Goal: Information Seeking & Learning: Learn about a topic

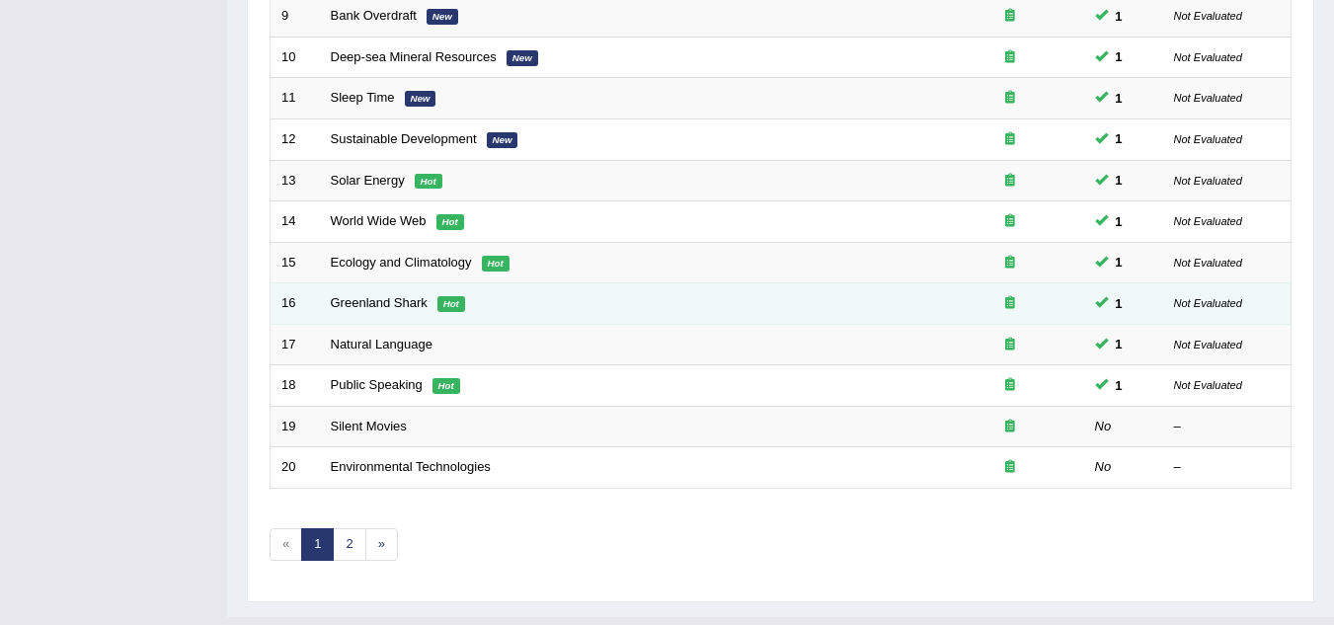
scroll to position [683, 0]
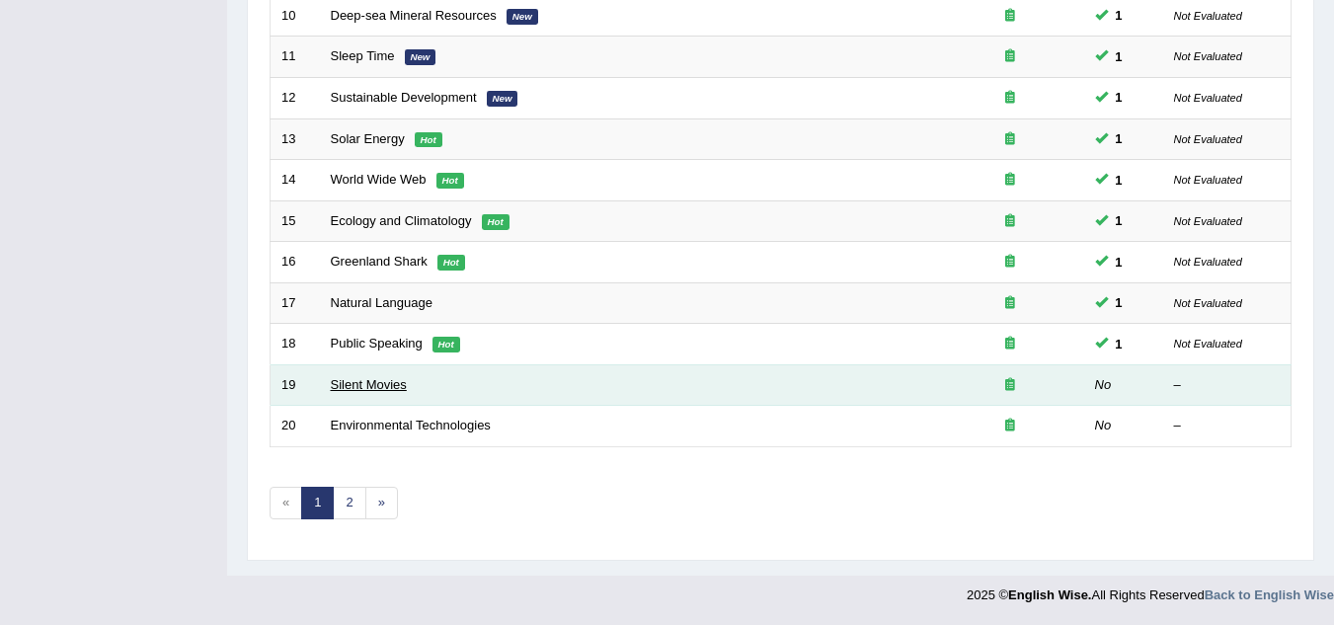
click at [380, 385] on link "Silent Movies" at bounding box center [369, 384] width 76 height 15
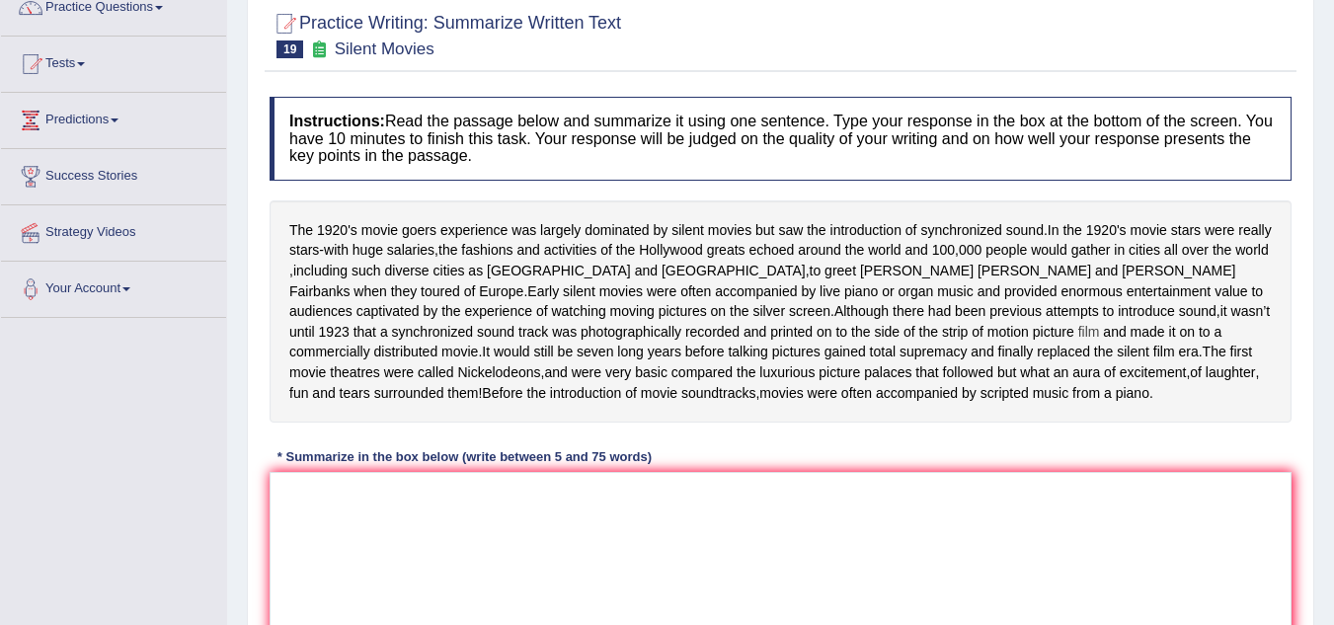
scroll to position [198, 0]
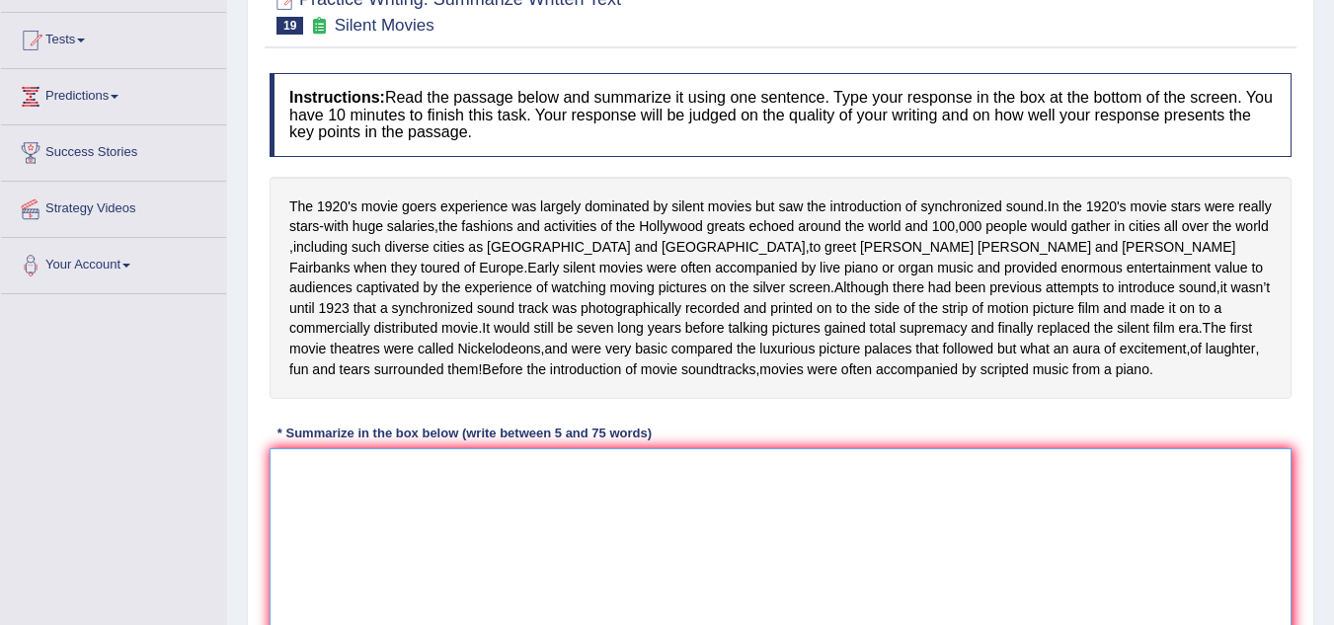
click at [719, 506] on textarea at bounding box center [781, 544] width 1022 height 192
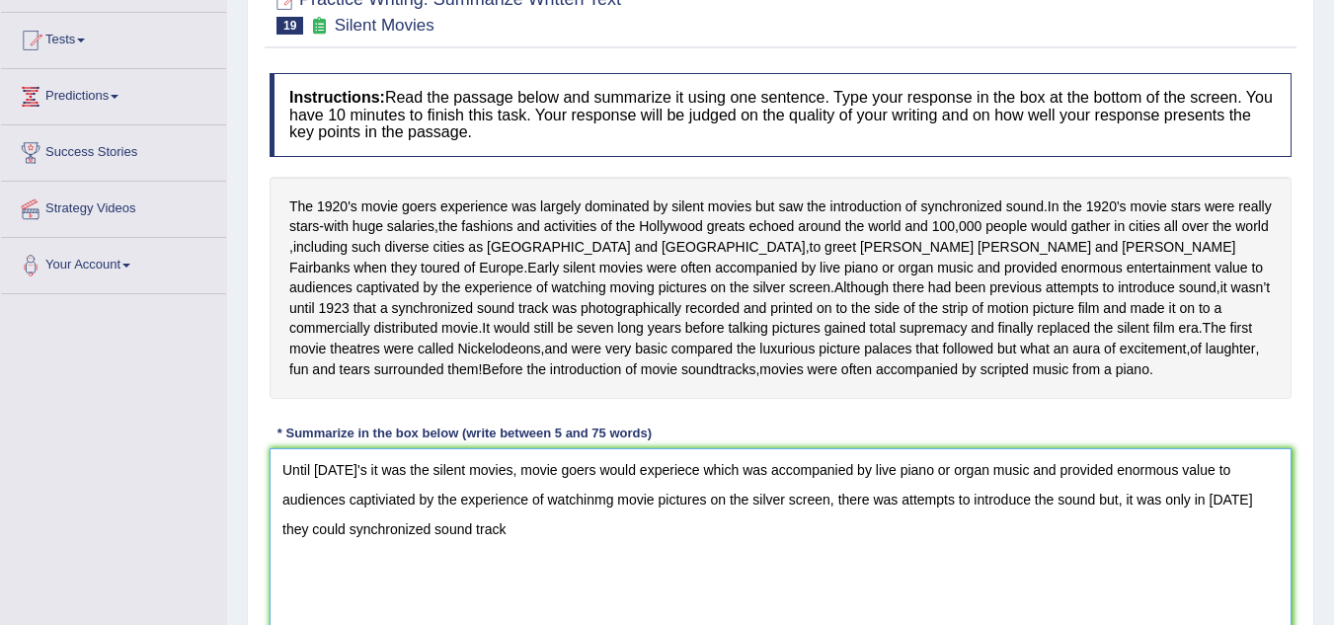
click at [407, 548] on textarea "Until [DATE]'s it was the silent movies, movie goers would experiece which was …" at bounding box center [781, 544] width 1022 height 192
click at [605, 560] on textarea "Until [DATE]'s it was the silent movies, movie goers would experiece which was …" at bounding box center [781, 544] width 1022 height 192
click at [571, 557] on textarea "Until [DATE]'s it was the silent movies, movie goers would experiece which was …" at bounding box center [781, 544] width 1022 height 192
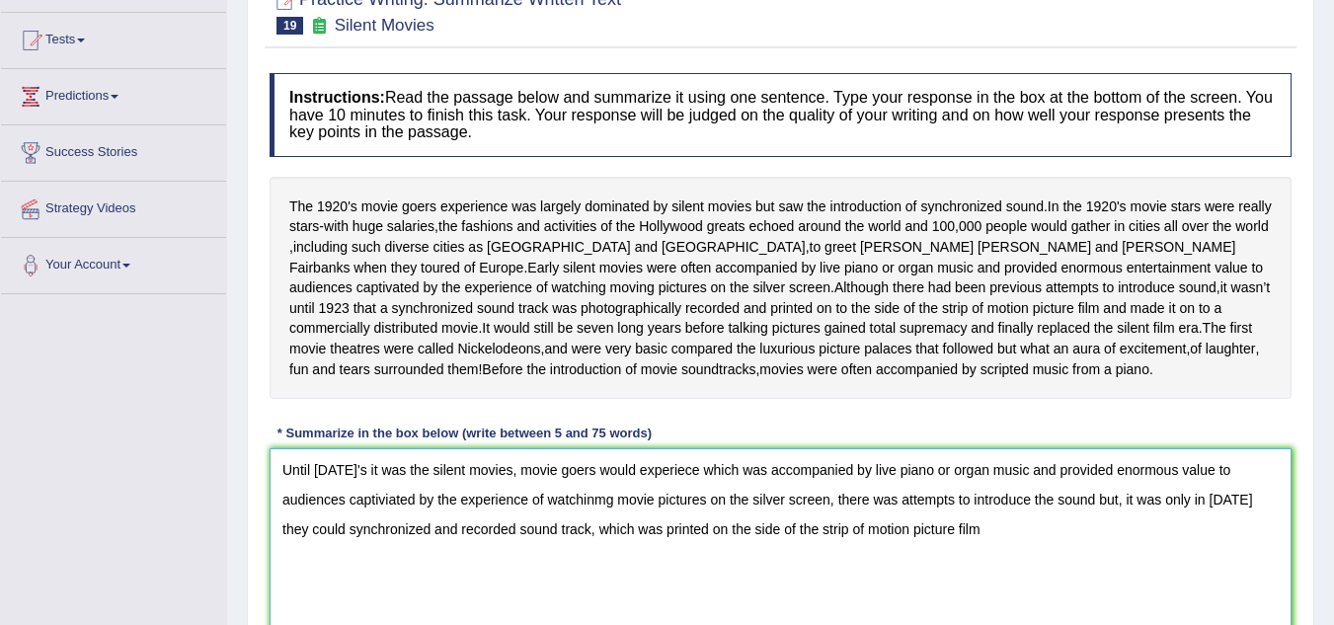
drag, startPoint x: 953, startPoint y: 542, endPoint x: 967, endPoint y: 552, distance: 17.0
click at [954, 542] on textarea "Until [DATE]'s it was the silent movies, movie goers would experiece which was …" at bounding box center [781, 544] width 1022 height 192
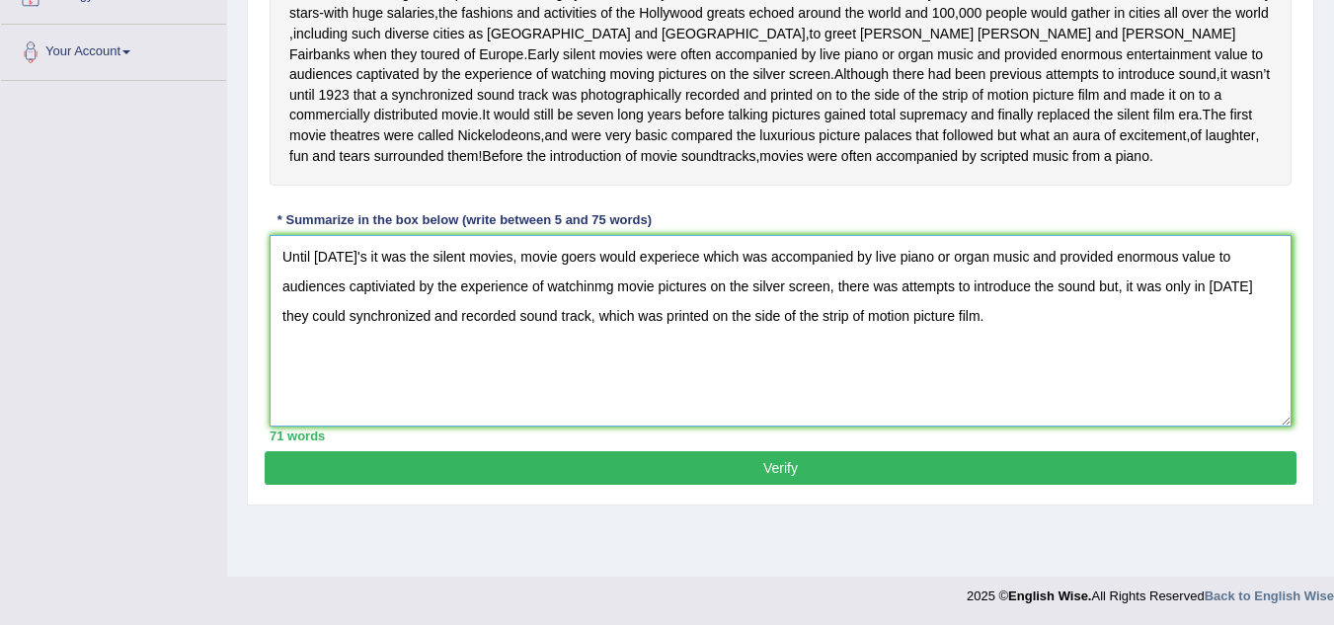
scroll to position [412, 0]
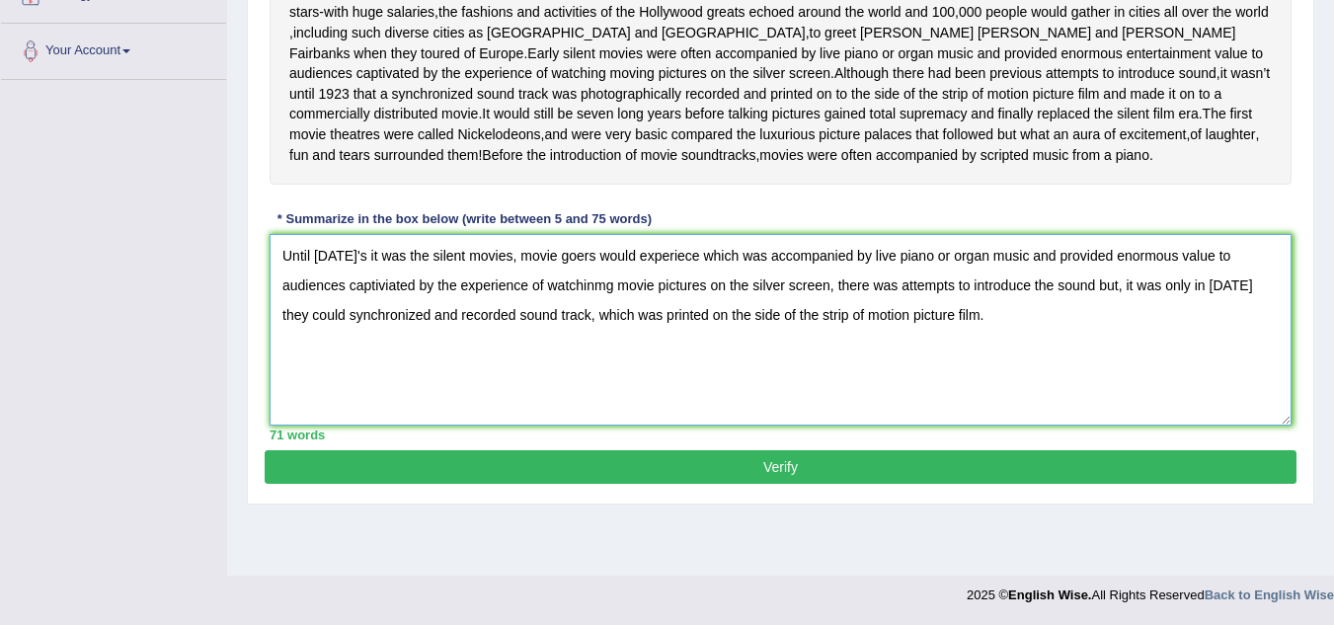
type textarea "Until [DATE]'s it was the silent movies, movie goers would experiece which was …"
click at [650, 482] on button "Verify" at bounding box center [781, 467] width 1032 height 34
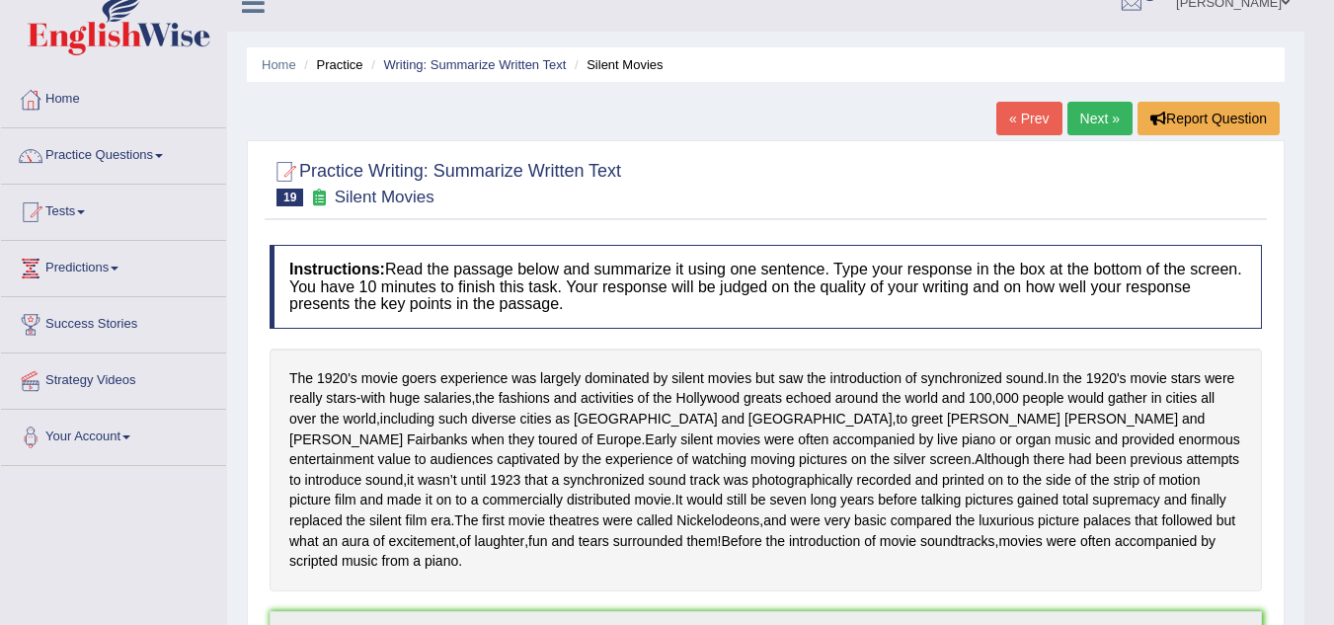
scroll to position [0, 0]
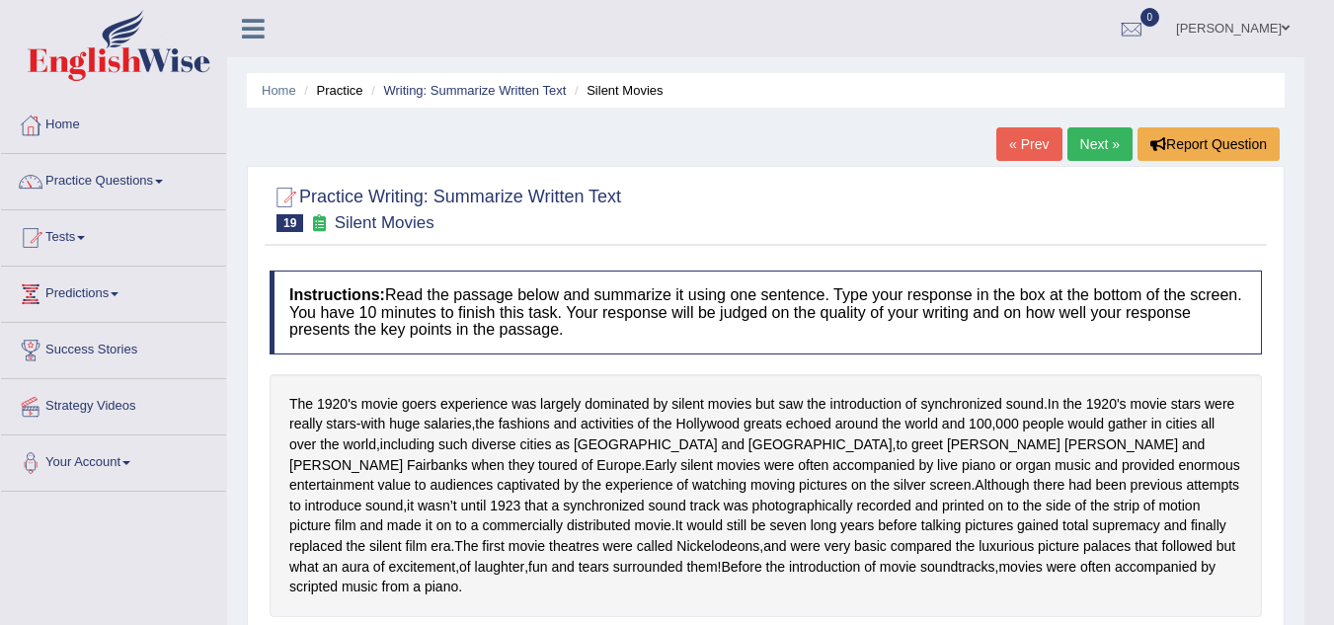
click at [477, 82] on li "Writing: Summarize Written Text" at bounding box center [466, 90] width 200 height 19
click at [446, 90] on link "Writing: Summarize Written Text" at bounding box center [474, 90] width 183 height 15
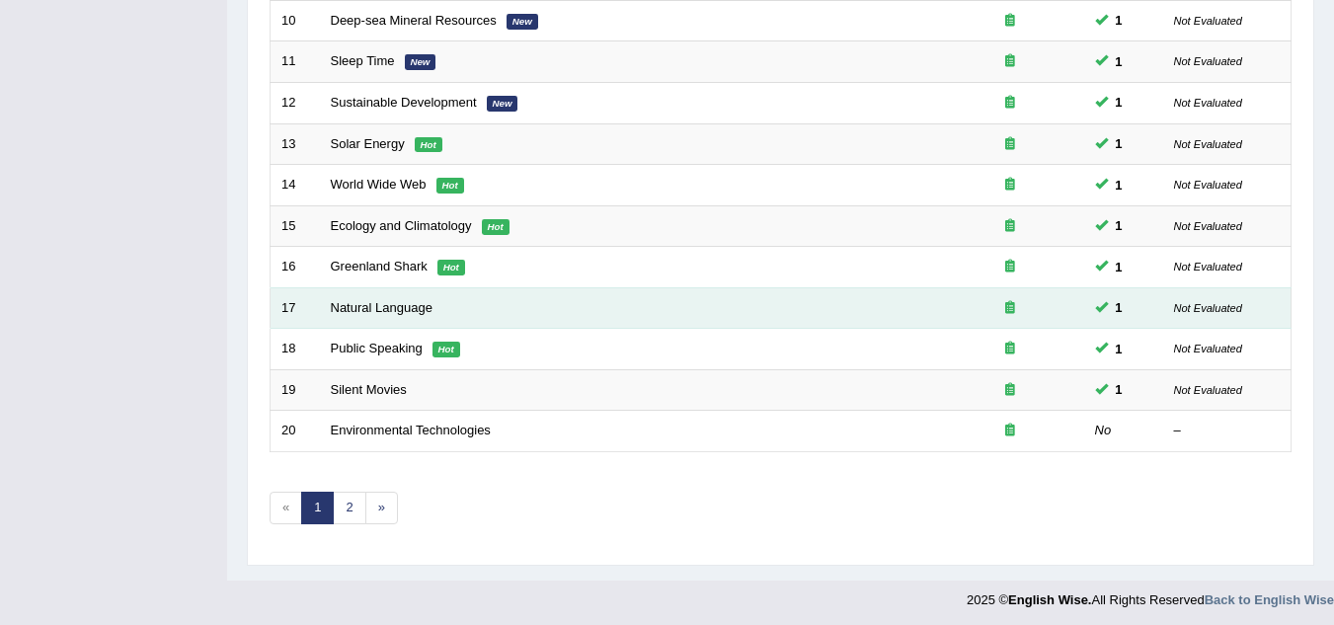
scroll to position [683, 0]
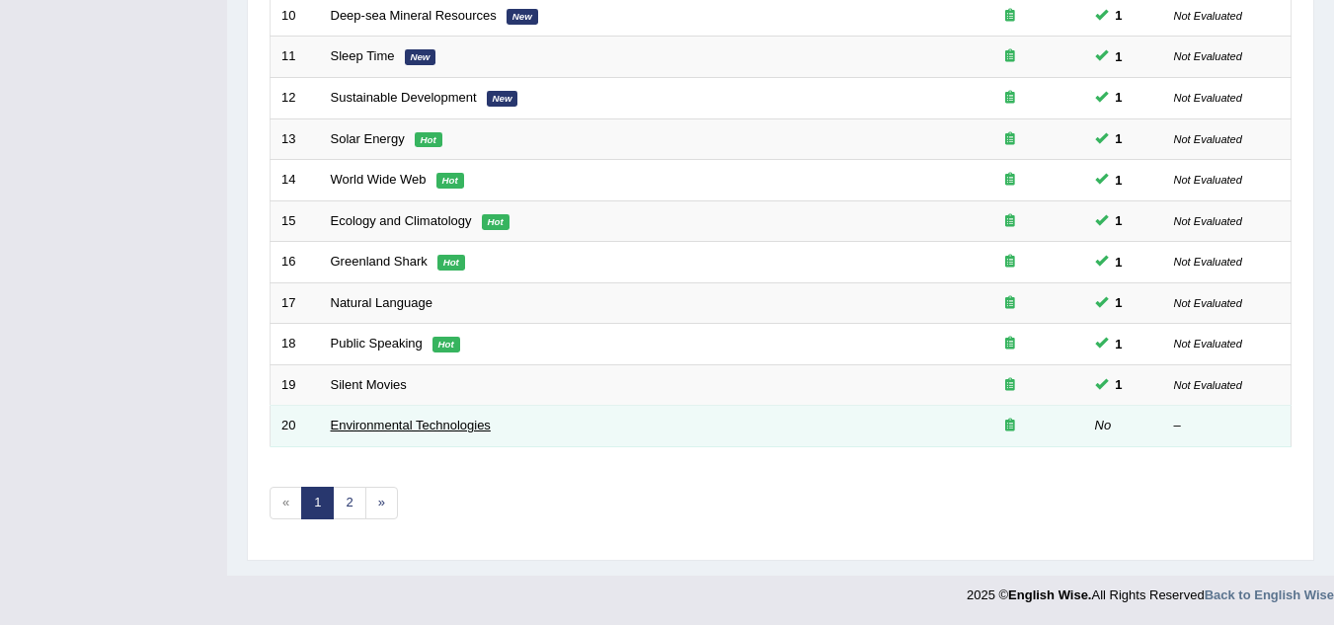
click at [443, 421] on link "Environmental Technologies" at bounding box center [411, 425] width 160 height 15
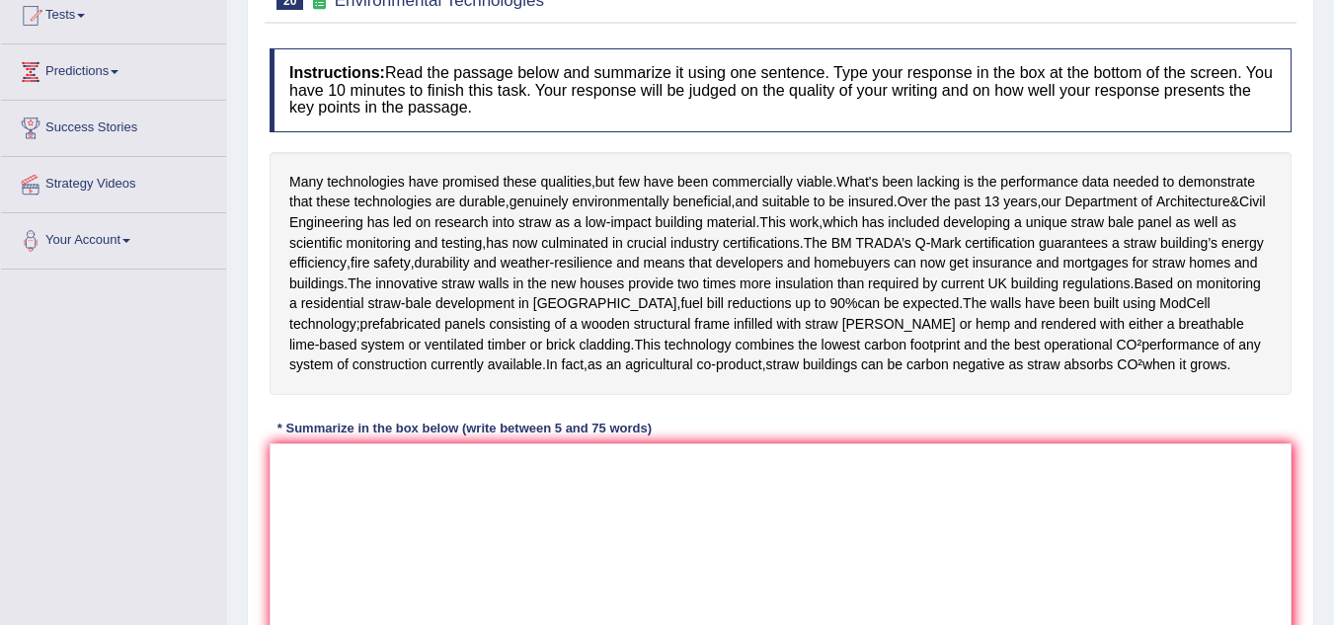
scroll to position [296, 0]
